Goal: Check status: Check status

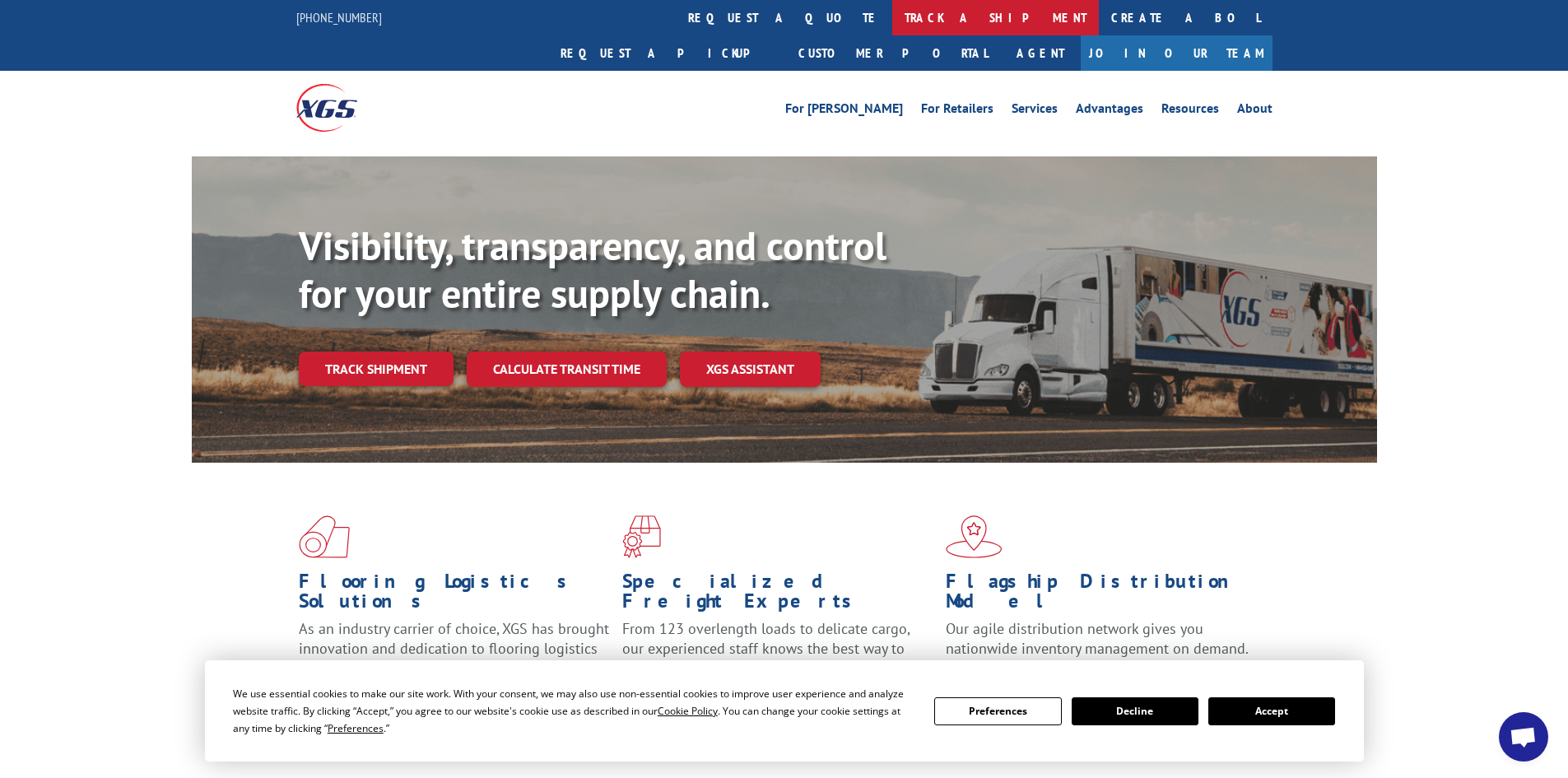
click at [893, 10] on link "track a shipment" at bounding box center [995, 18] width 207 height 36
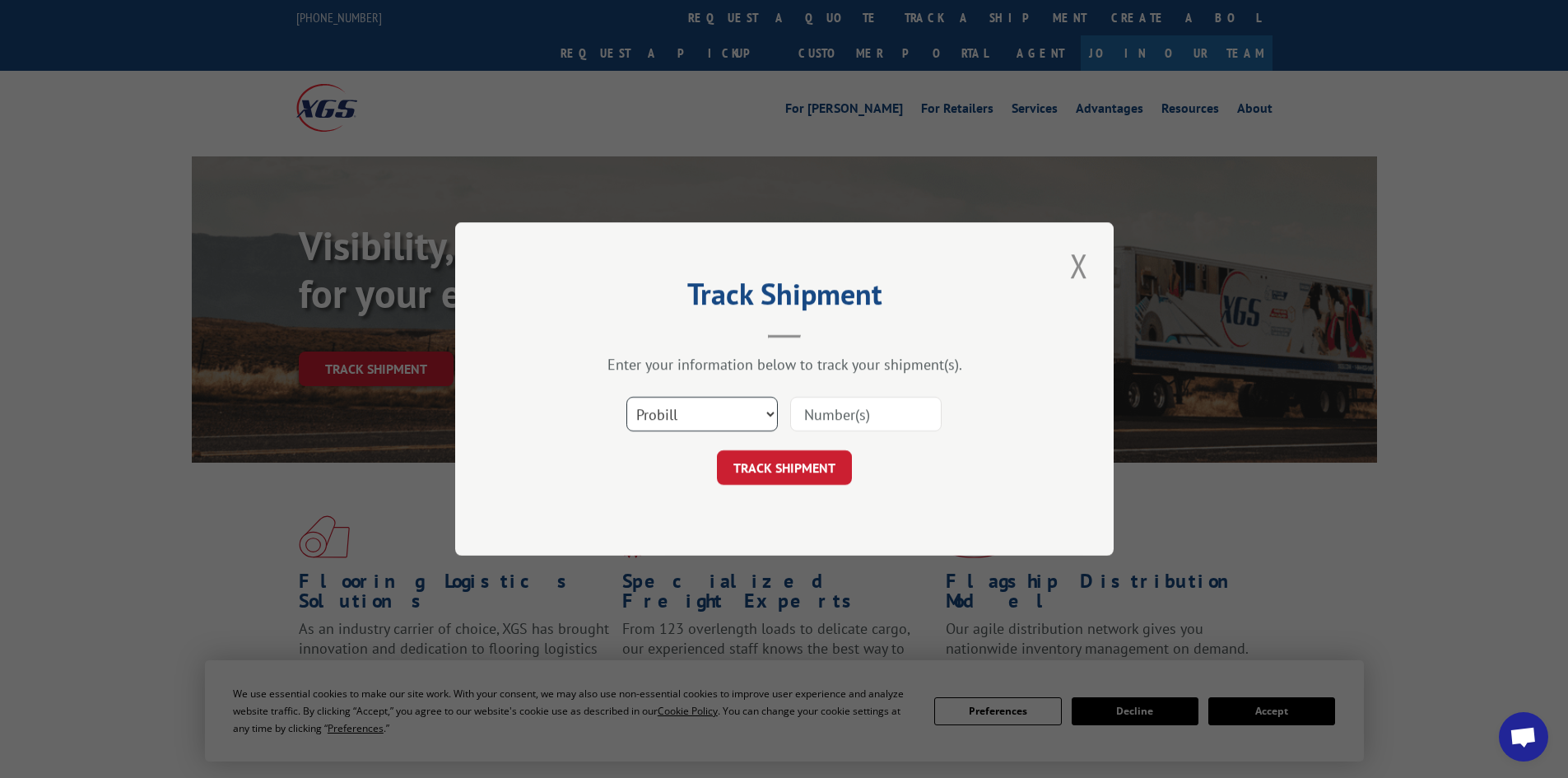
click at [713, 418] on select "Select category... Probill BOL PO" at bounding box center [703, 413] width 152 height 35
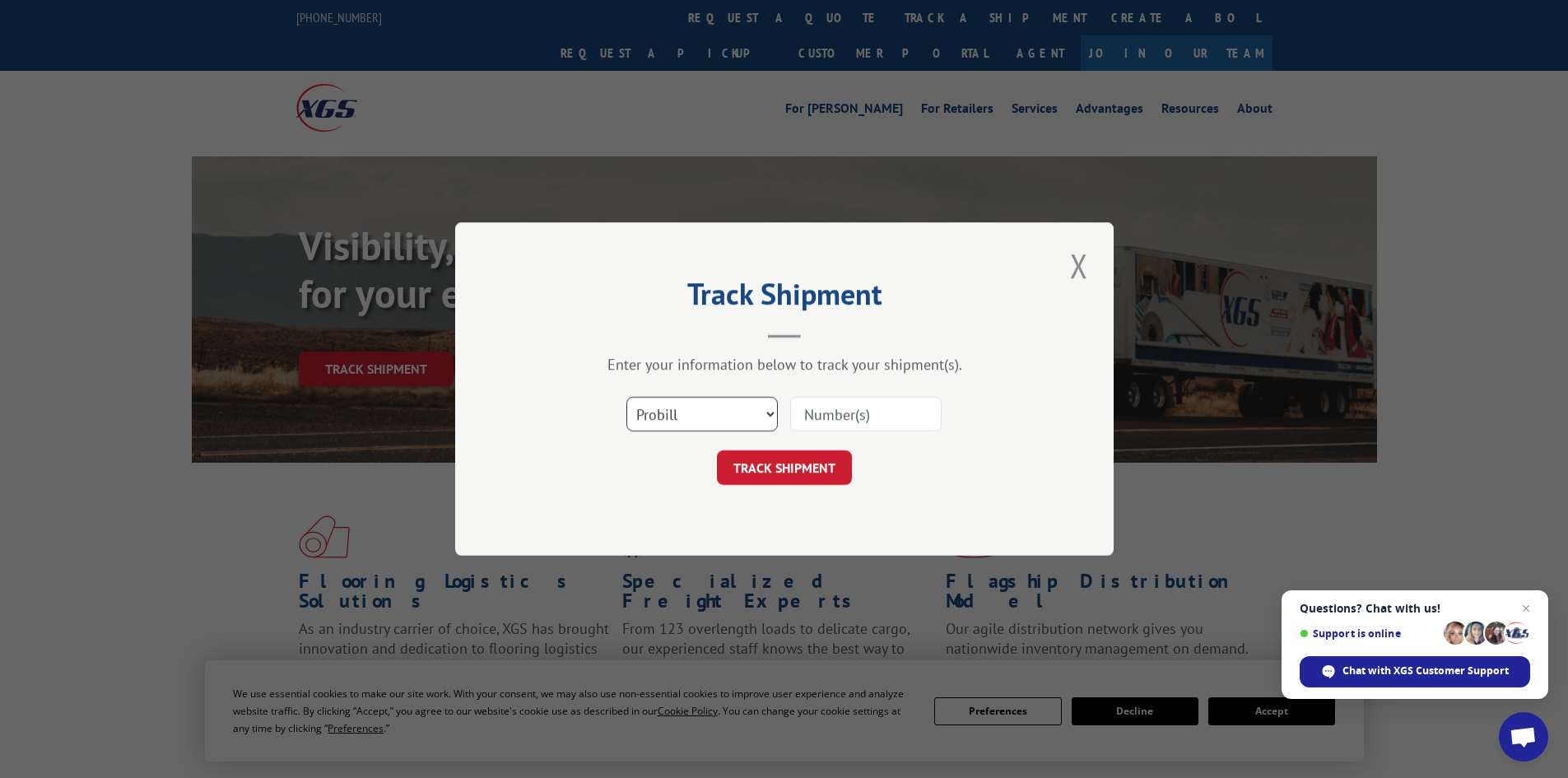
select select "po"
click at [627, 396] on select "Select category... Probill BOL PO" at bounding box center [703, 413] width 152 height 35
click at [847, 406] on input at bounding box center [866, 413] width 152 height 35
paste input "03533935"
type input "03533935"
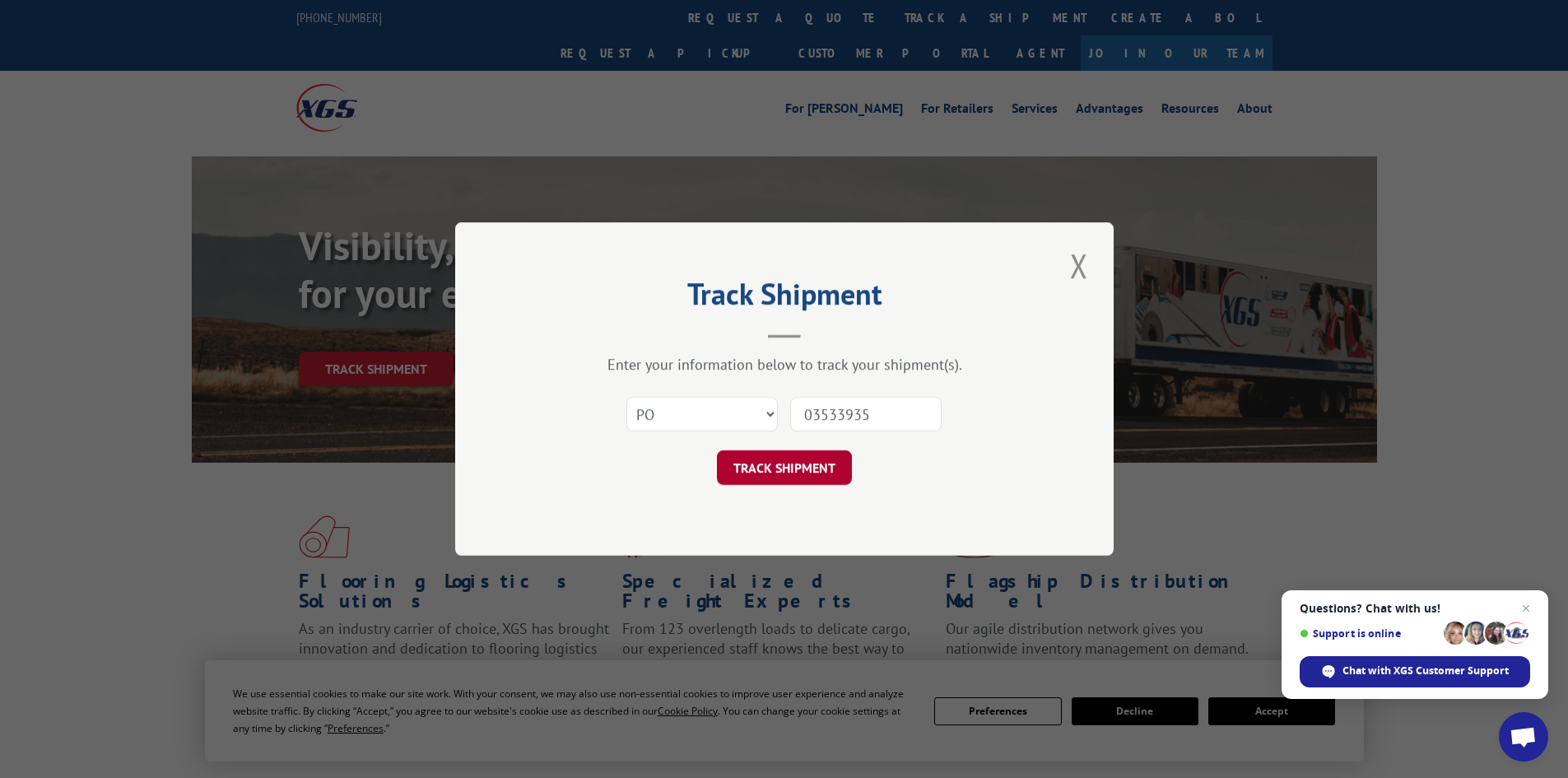
click at [821, 450] on button "TRACK SHIPMENT" at bounding box center [784, 467] width 135 height 35
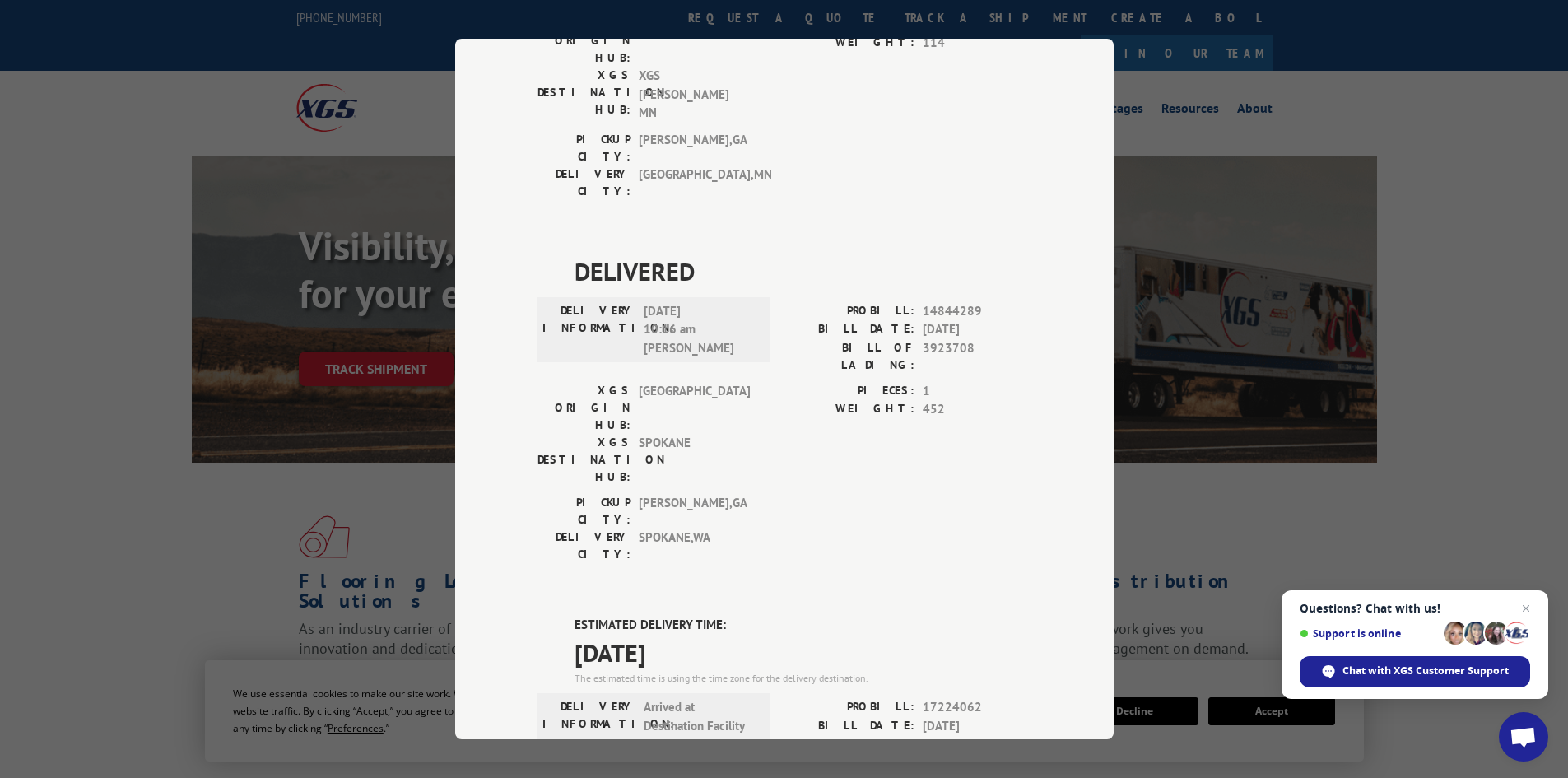
scroll to position [329, 0]
